Goal: Register for event/course

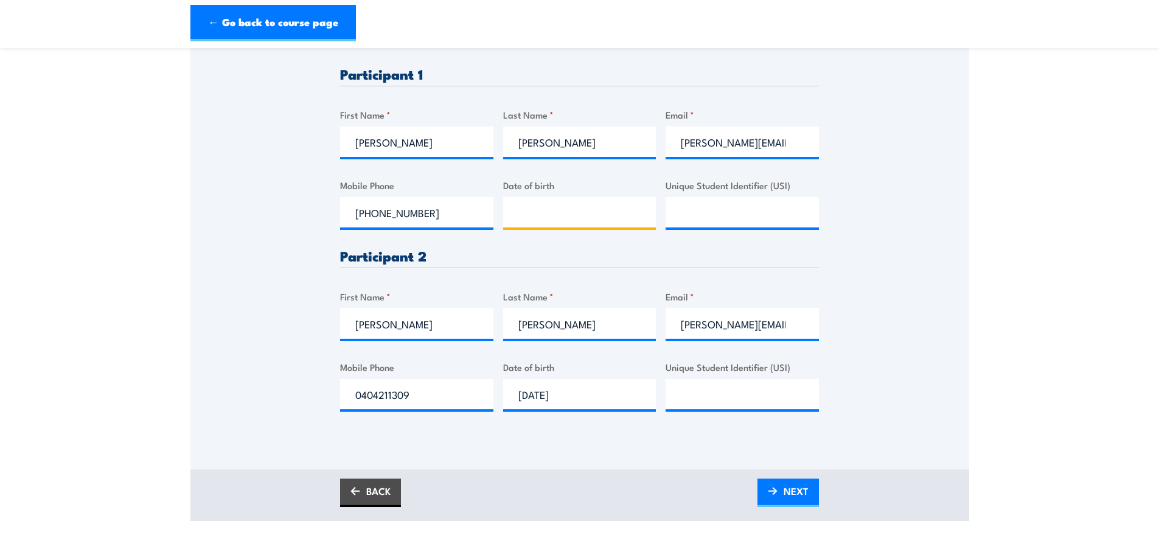
type input "__/__/____"
click at [549, 215] on input "__/__/____" at bounding box center [579, 212] width 153 height 30
click at [520, 216] on input "__/__/____" at bounding box center [579, 212] width 153 height 30
type input "17/11/1983"
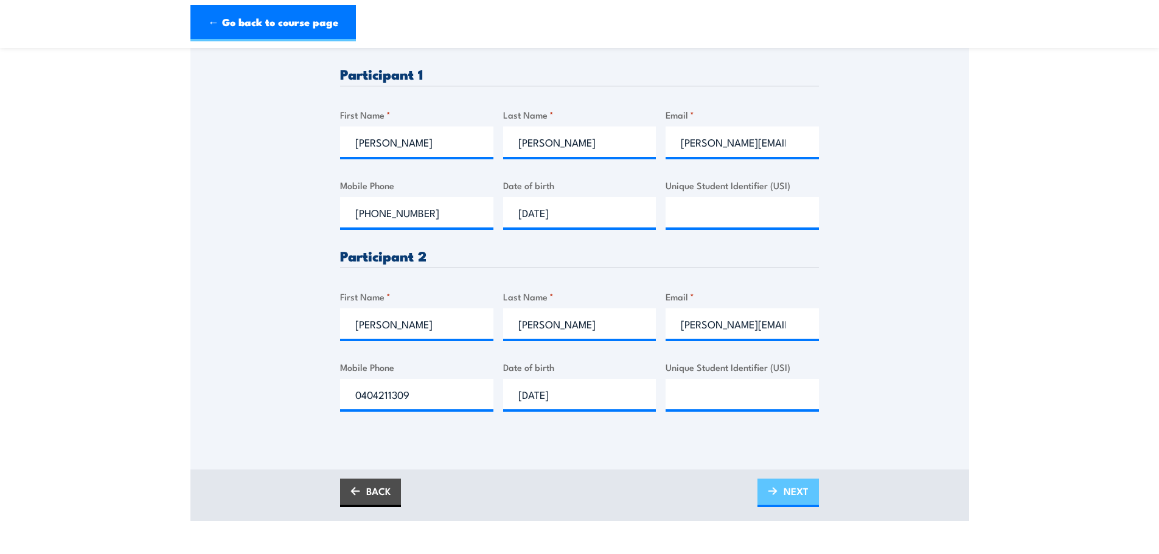
click at [770, 480] on link "NEXT" at bounding box center [788, 493] width 61 height 29
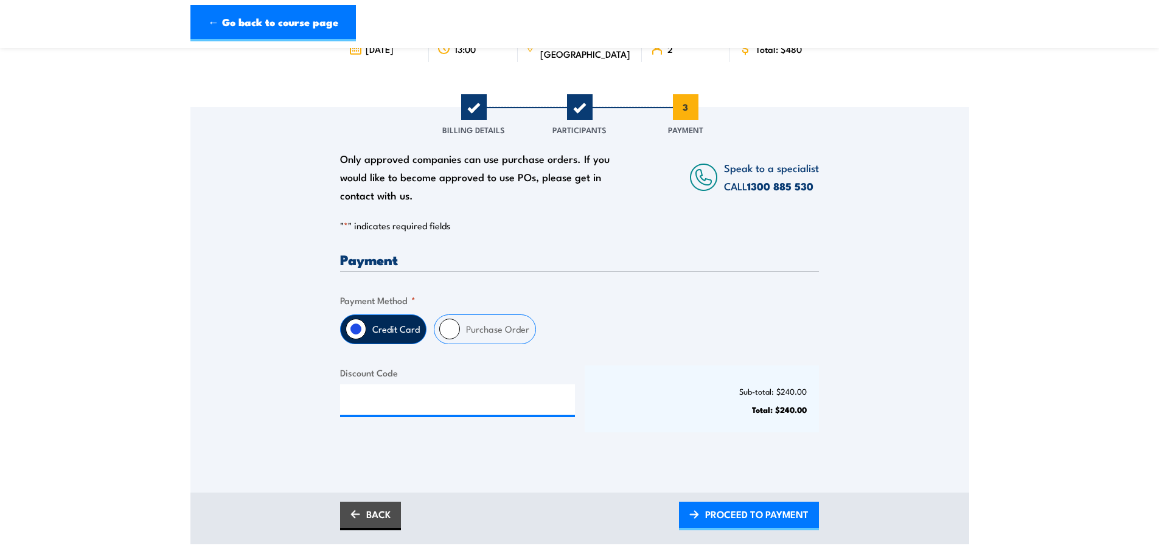
scroll to position [116, 0]
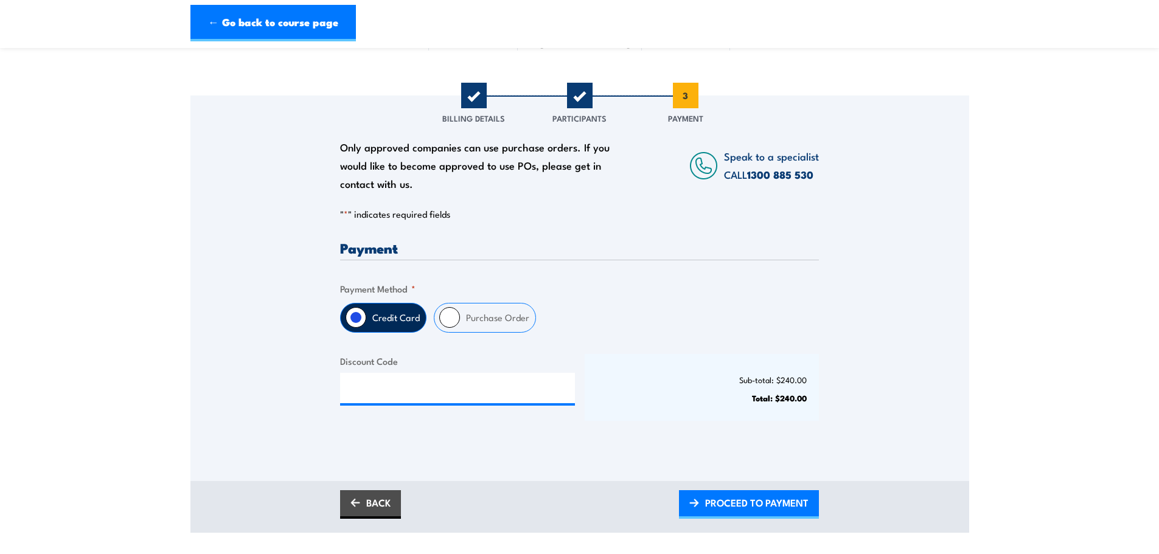
click at [520, 330] on label "Purchase Order" at bounding box center [497, 318] width 75 height 29
click at [460, 328] on input "Purchase Order" at bounding box center [449, 317] width 21 height 21
radio input "true"
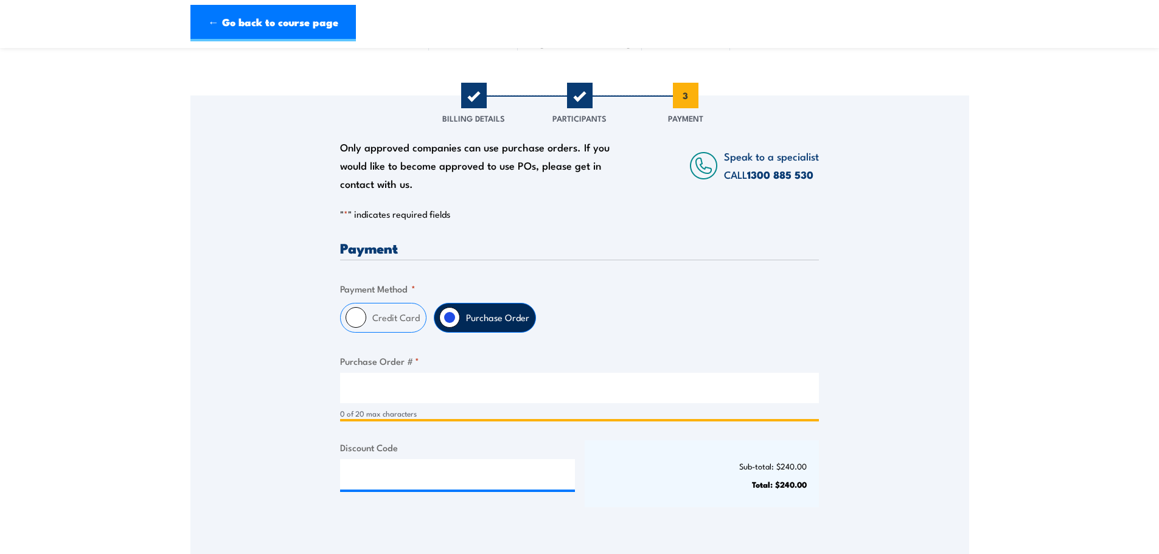
click at [573, 397] on input "Purchase Order # *" at bounding box center [579, 388] width 479 height 30
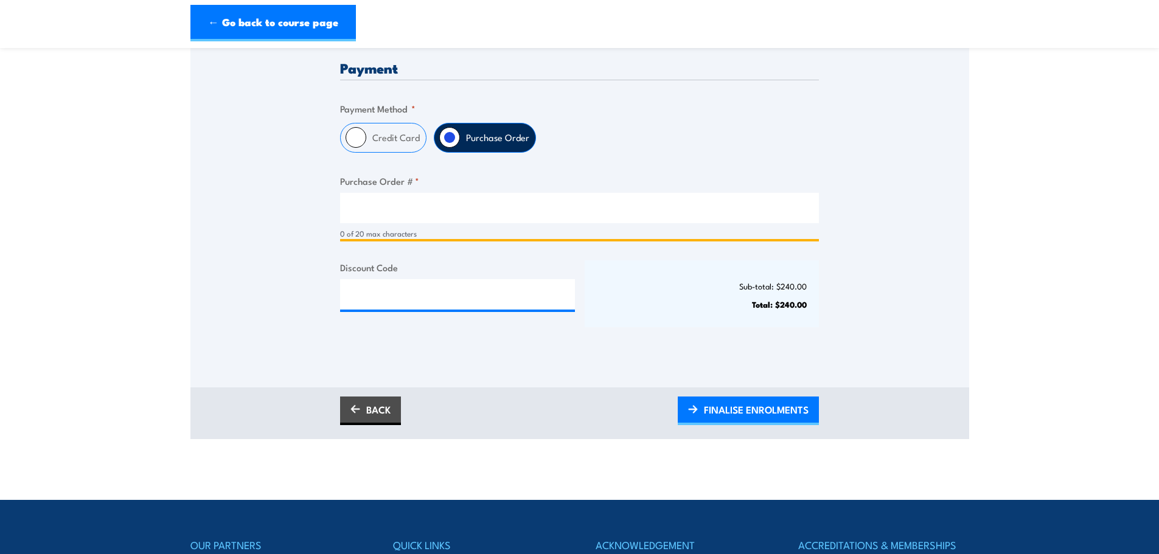
scroll to position [297, 0]
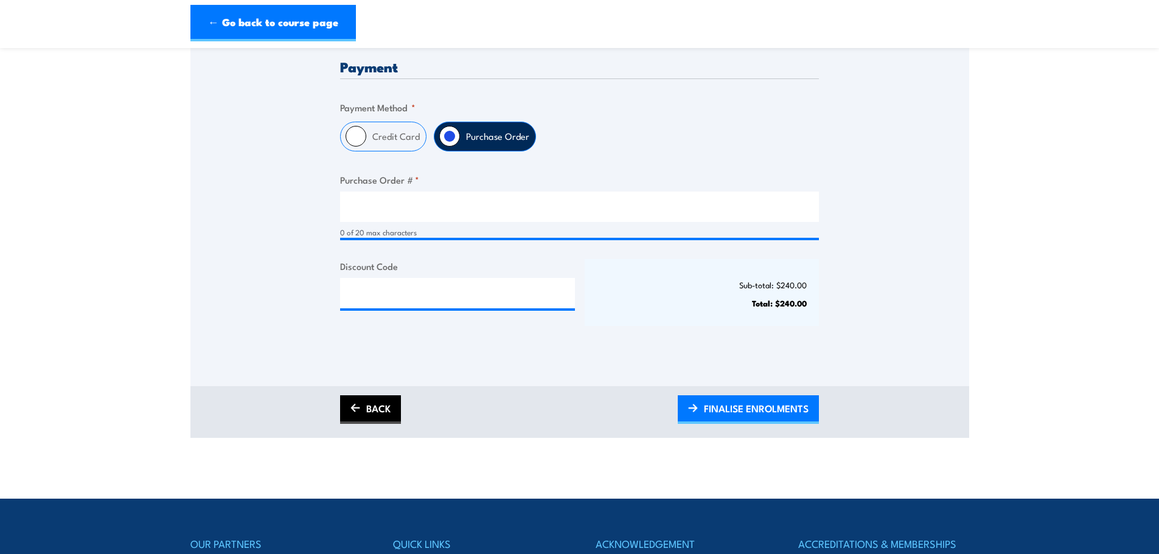
click at [363, 399] on link "BACK" at bounding box center [370, 410] width 61 height 29
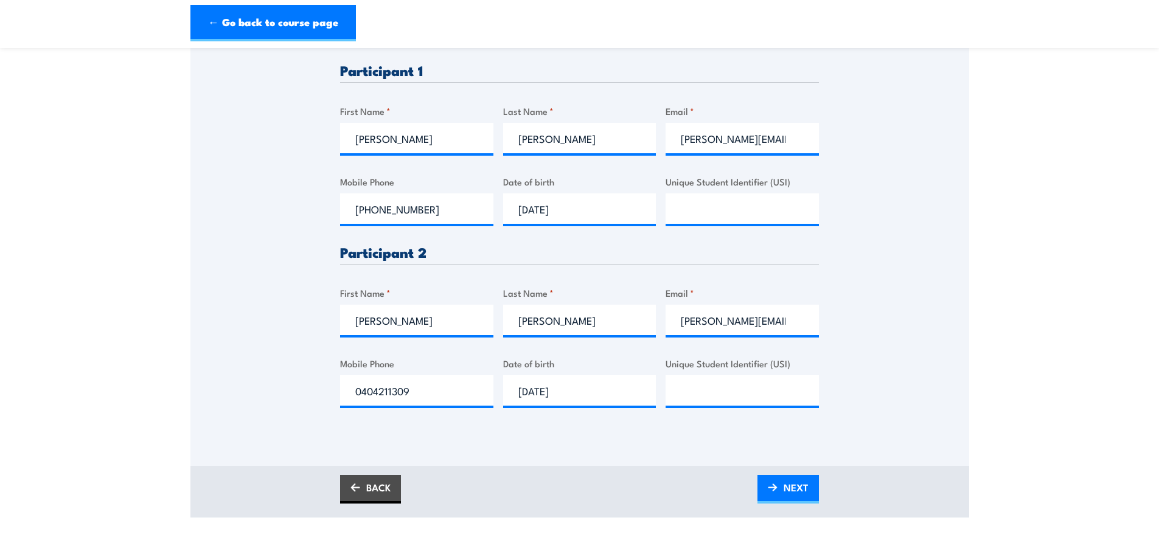
scroll to position [353, 0]
click at [780, 481] on link "NEXT" at bounding box center [788, 489] width 61 height 29
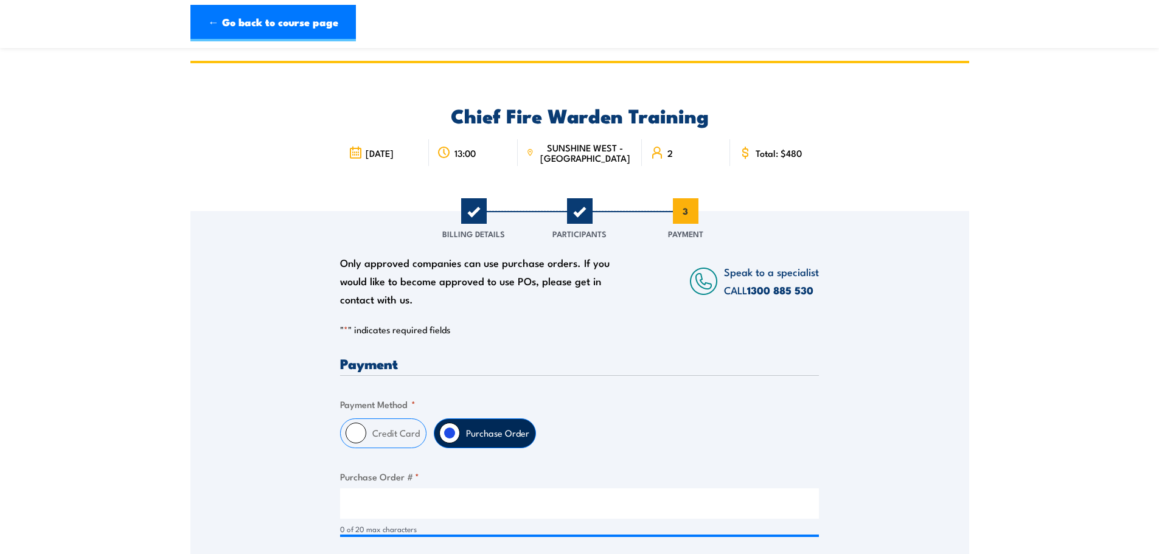
scroll to position [158, 0]
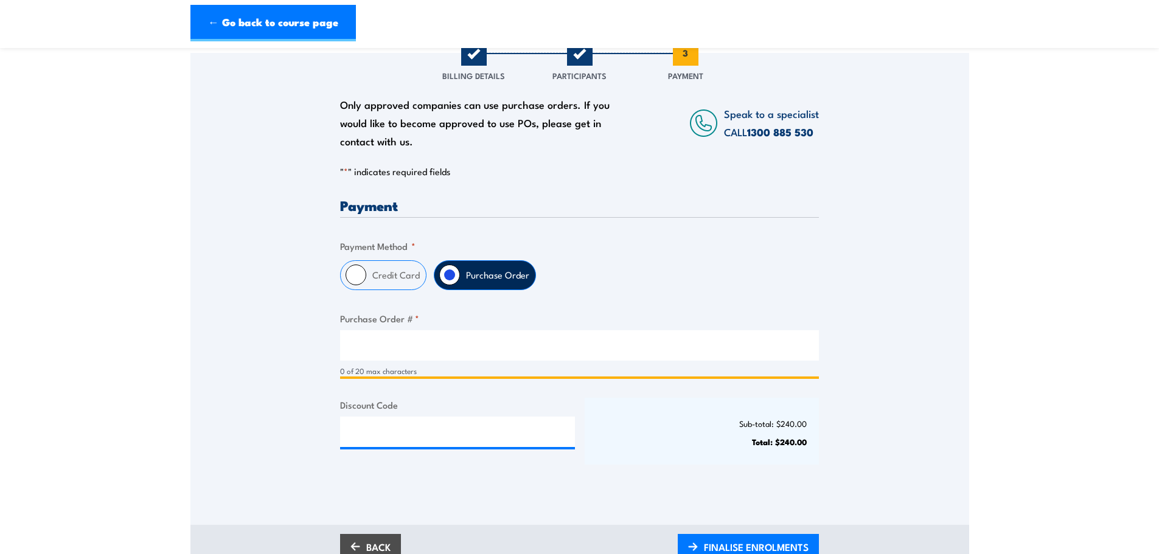
click at [624, 355] on input "Purchase Order # *" at bounding box center [579, 345] width 479 height 30
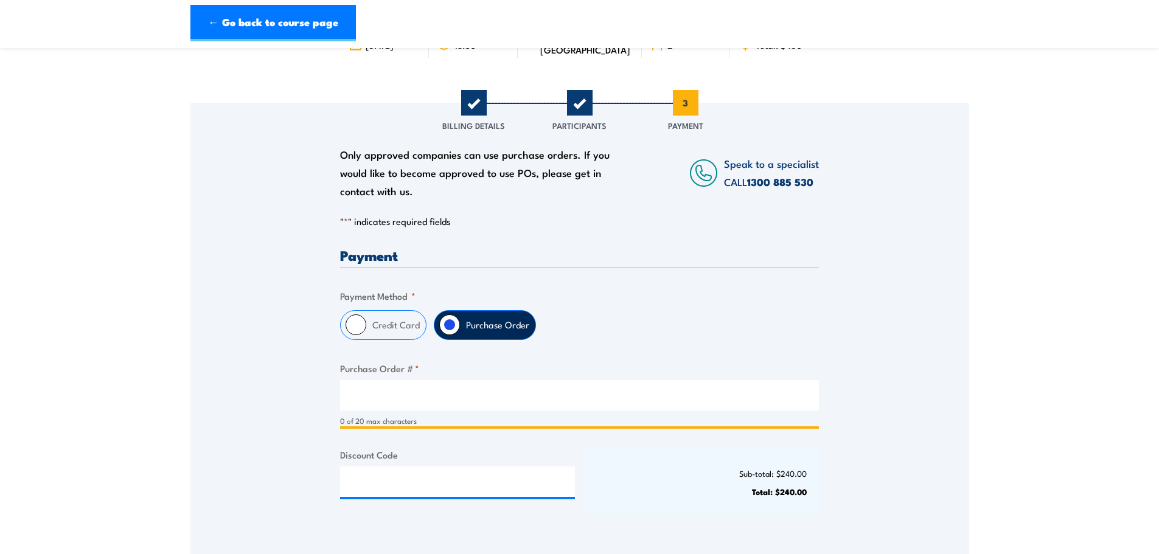
scroll to position [0, 0]
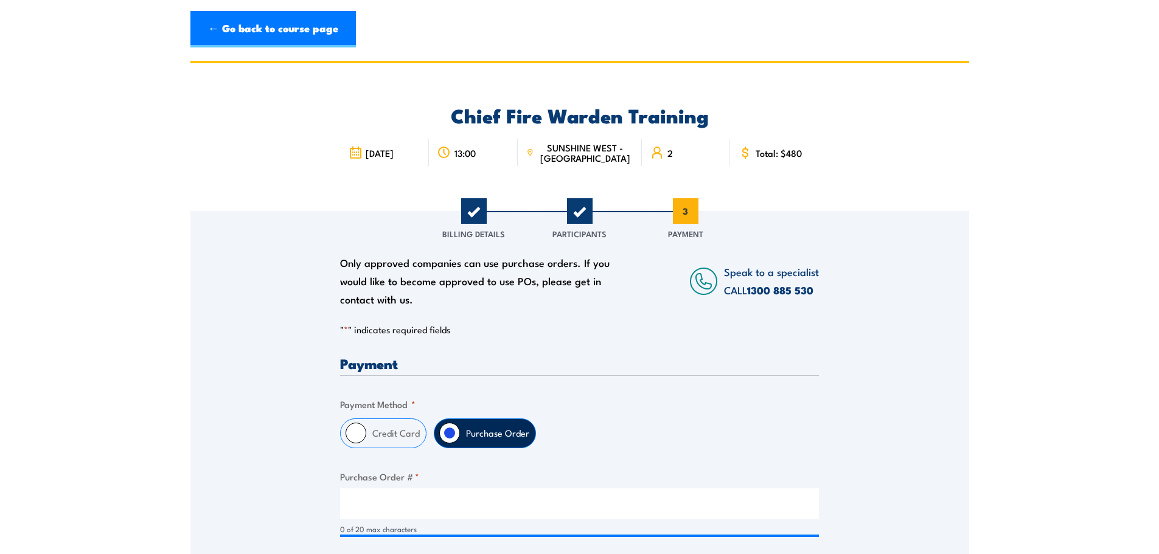
click at [491, 116] on h2 "Chief Fire Warden Training" at bounding box center [579, 114] width 479 height 17
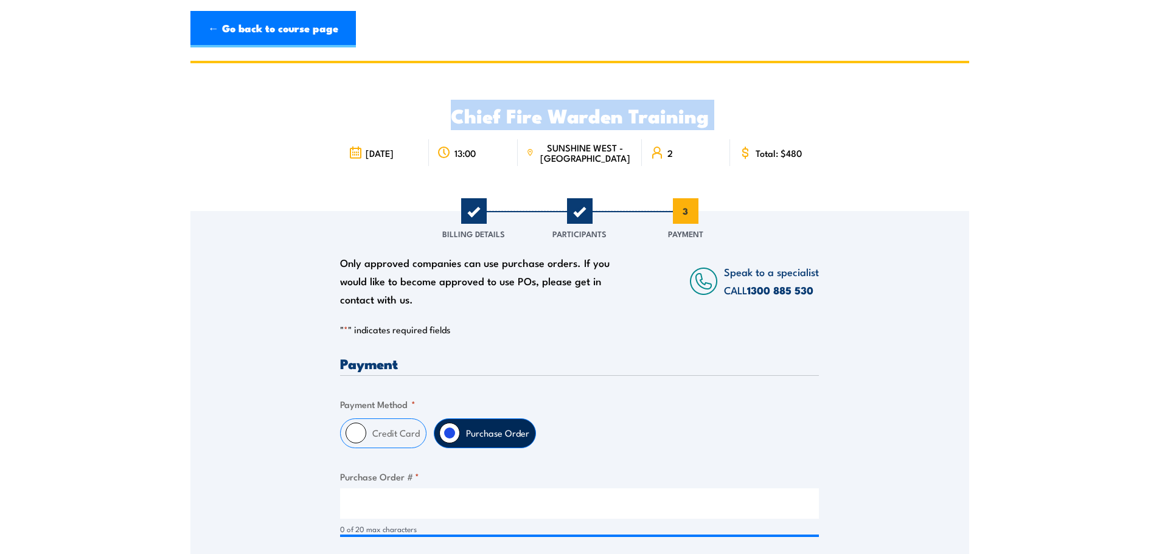
click at [491, 116] on h2 "Chief Fire Warden Training" at bounding box center [579, 114] width 479 height 17
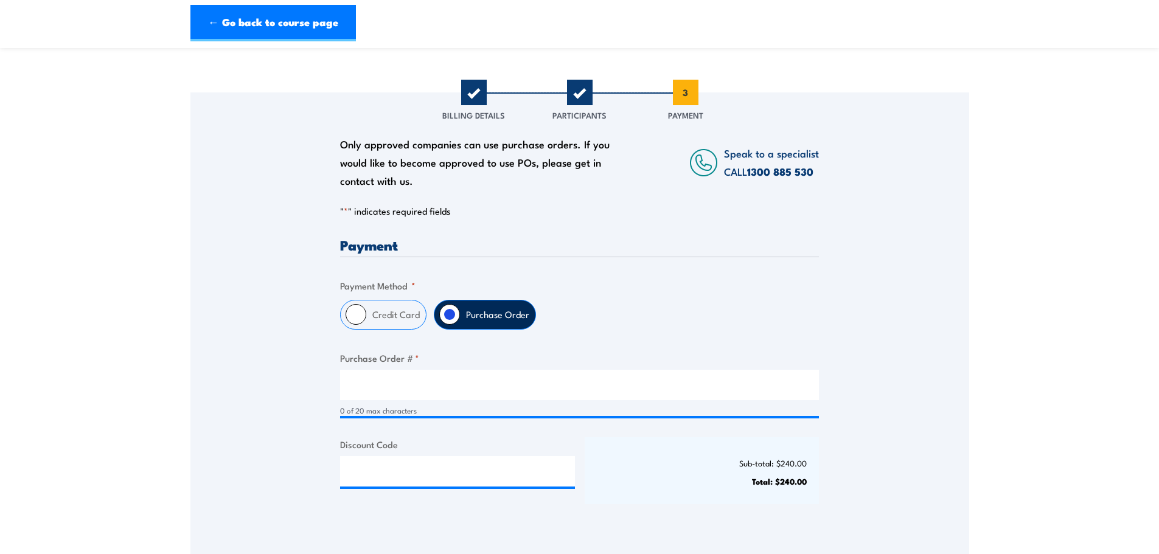
scroll to position [111, 0]
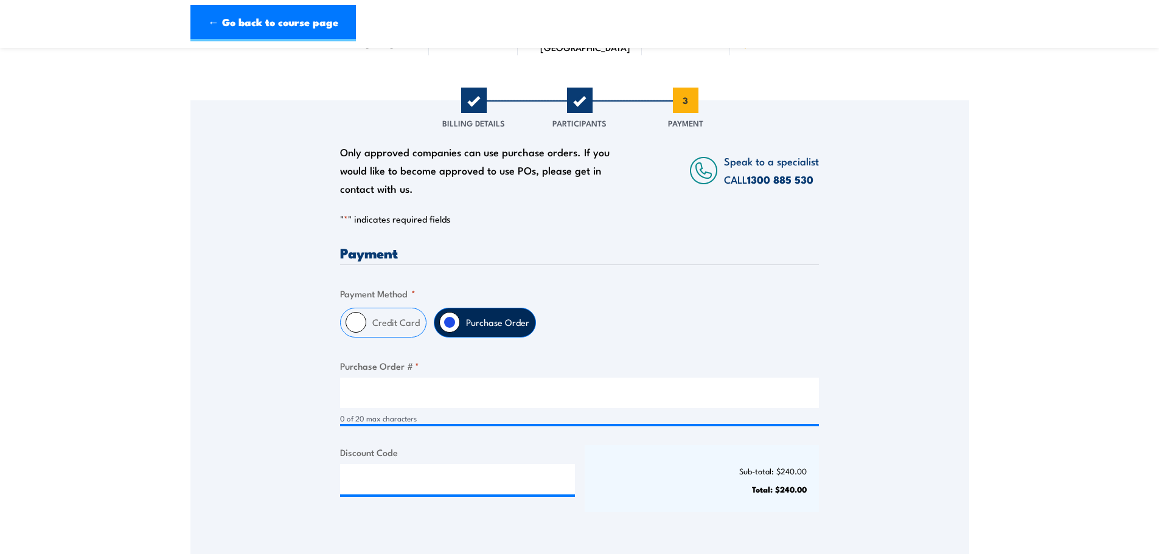
click at [411, 319] on label "Credit Card" at bounding box center [396, 323] width 60 height 29
click at [366, 319] on input "Credit Card" at bounding box center [356, 322] width 21 height 21
radio input "true"
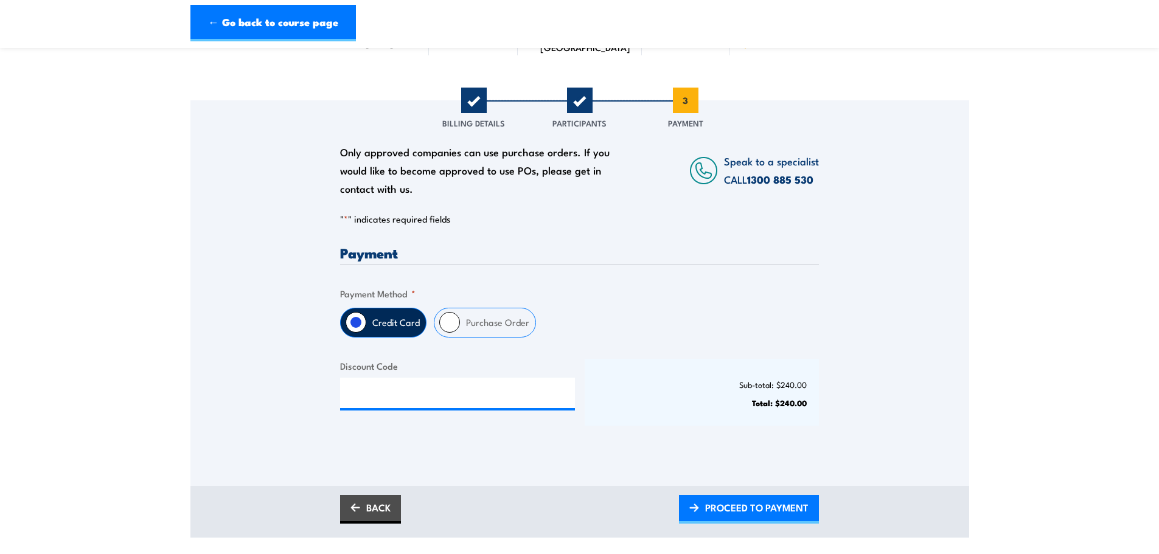
click at [446, 319] on input "Purchase Order" at bounding box center [449, 322] width 21 height 21
radio input "true"
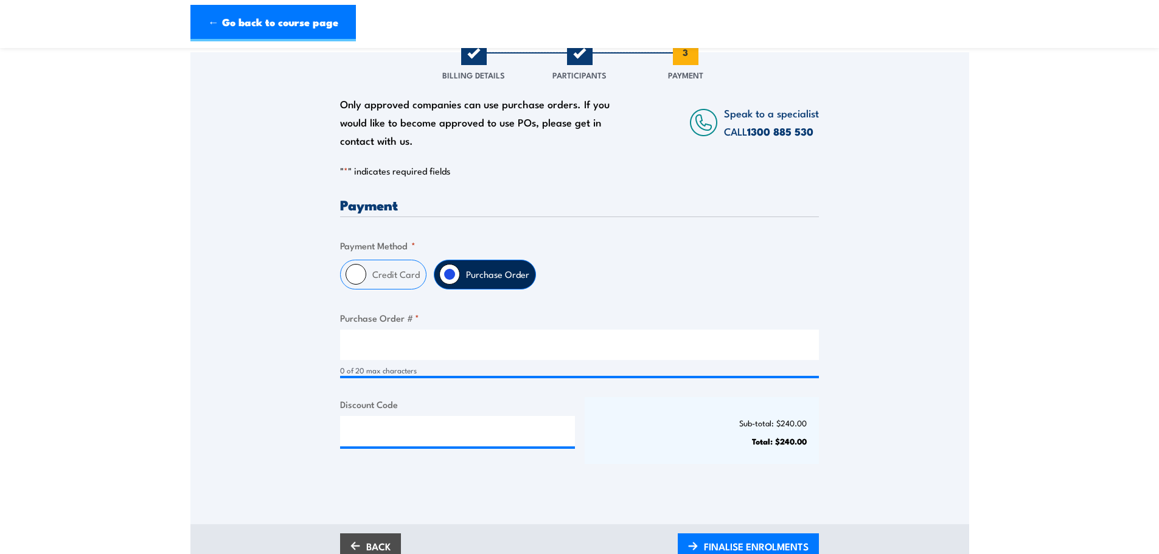
scroll to position [160, 0]
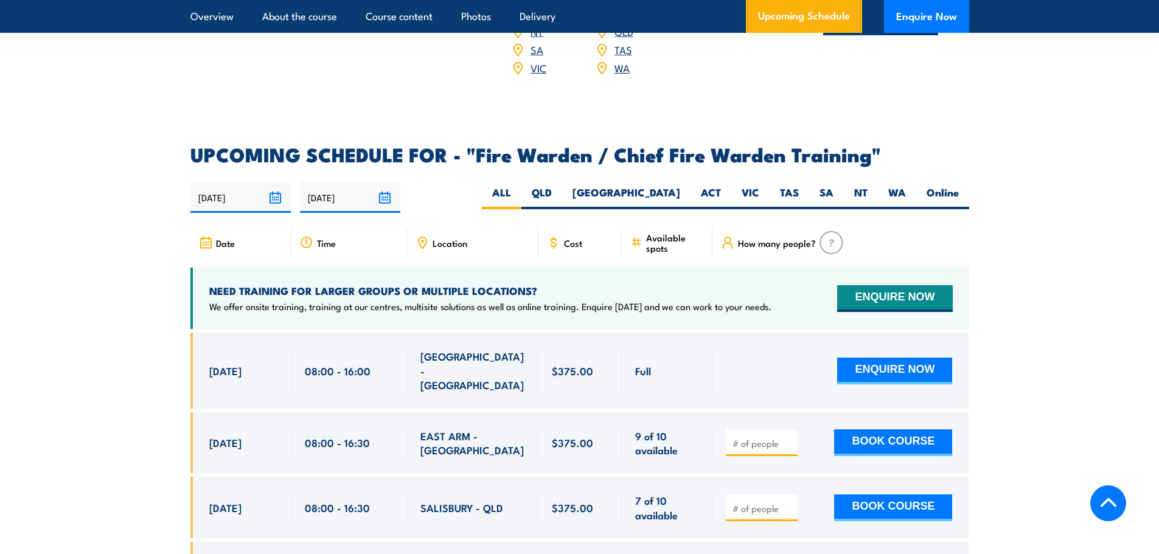
scroll to position [2013, 0]
click at [452, 239] on span "Location" at bounding box center [450, 244] width 35 height 10
click at [742, 189] on label "VIC" at bounding box center [750, 198] width 38 height 24
click at [759, 189] on input "VIC" at bounding box center [763, 190] width 8 height 8
radio input "true"
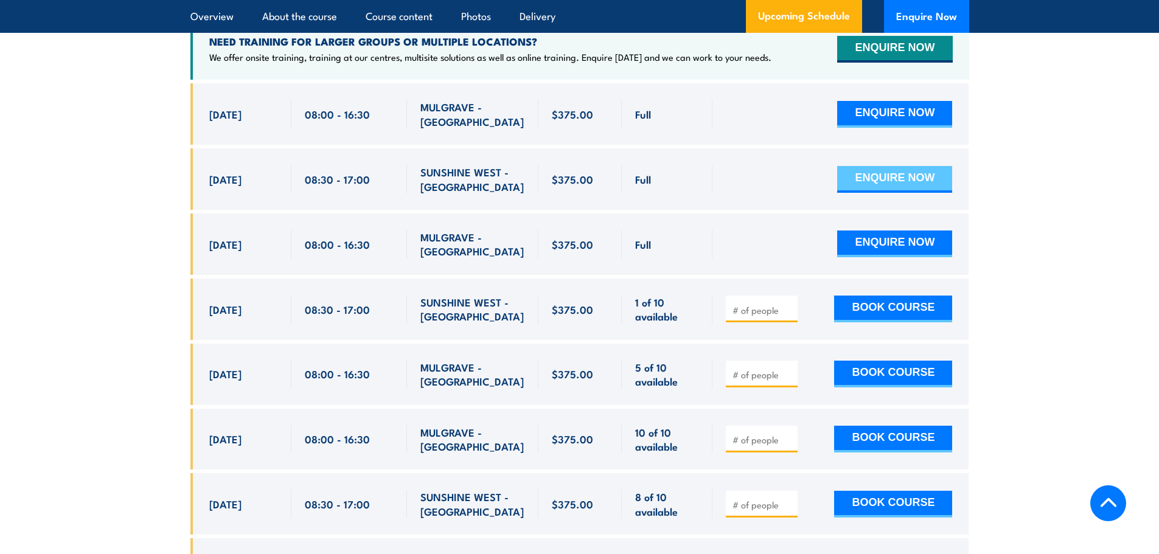
scroll to position [2263, 0]
click at [912, 169] on button "ENQUIRE NOW" at bounding box center [894, 180] width 115 height 27
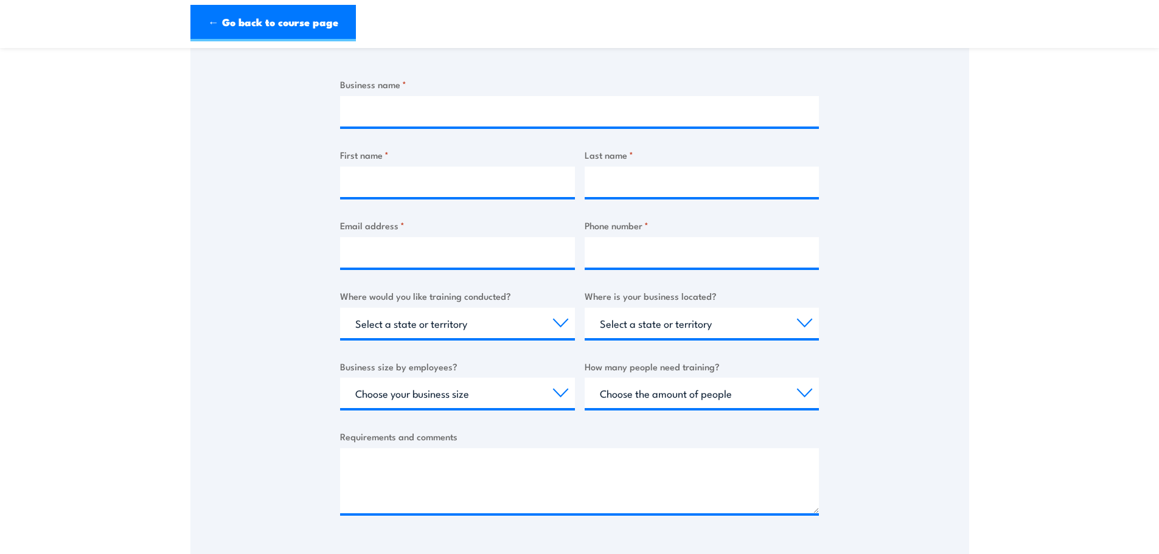
scroll to position [233, 0]
